Goal: Navigation & Orientation: Find specific page/section

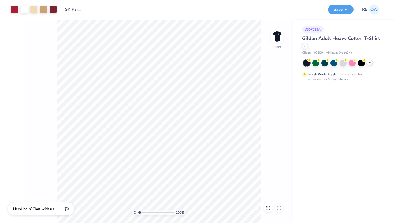
click at [370, 63] on polyline at bounding box center [370, 62] width 2 height 1
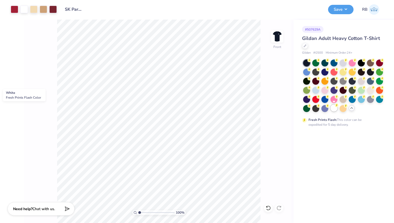
click at [335, 107] on div at bounding box center [333, 107] width 7 height 7
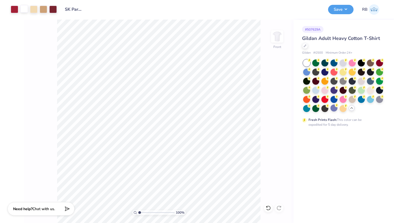
click at [25, 8] on div at bounding box center [24, 9] width 8 height 8
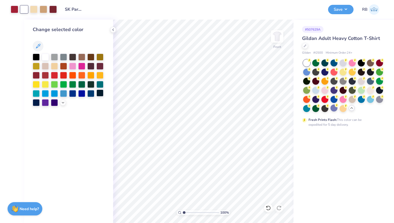
click at [101, 92] on div at bounding box center [99, 92] width 7 height 7
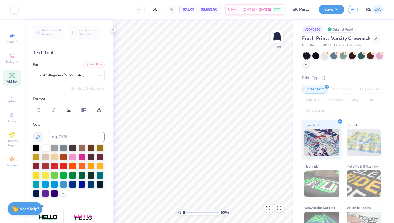
scroll to position [88, 0]
